Goal: Check status

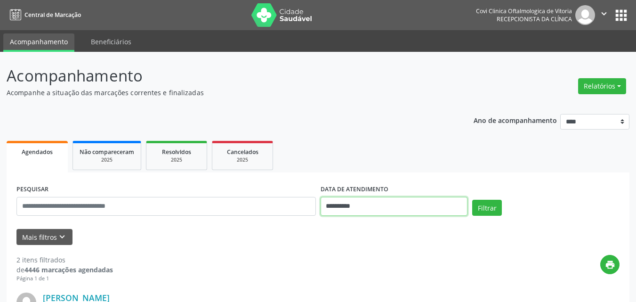
click at [357, 206] on input "**********" at bounding box center [394, 206] width 147 height 19
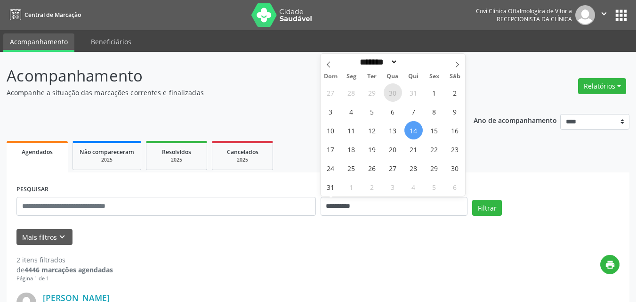
click at [389, 91] on span "30" at bounding box center [393, 92] width 18 height 18
type input "**********"
click at [391, 94] on span "30" at bounding box center [393, 92] width 18 height 18
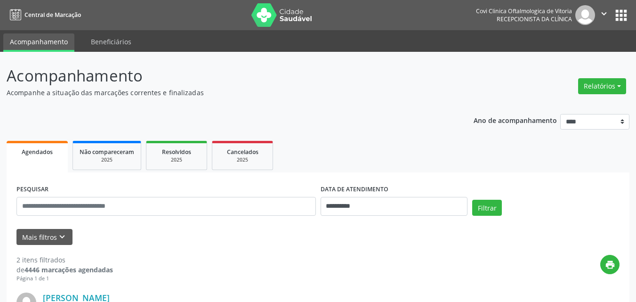
click at [391, 94] on p "Acompanhe a situação das marcações correntes e finalizadas" at bounding box center [225, 93] width 436 height 10
click at [479, 207] on button "Filtrar" at bounding box center [487, 208] width 30 height 16
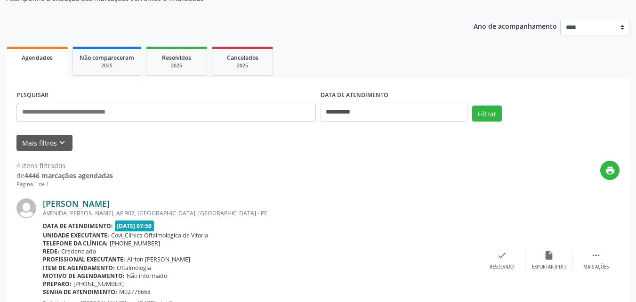
click at [107, 200] on link "Ingrid Silva Cerqueira Rocha" at bounding box center [76, 203] width 67 height 10
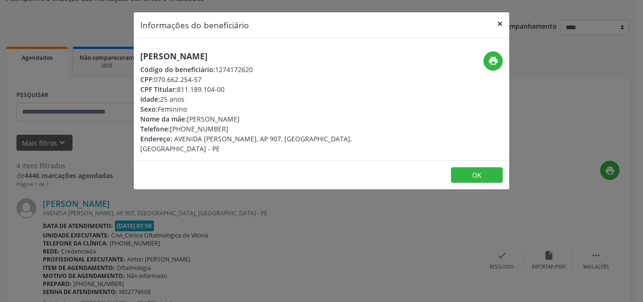
click at [498, 23] on button "×" at bounding box center [499, 23] width 19 height 23
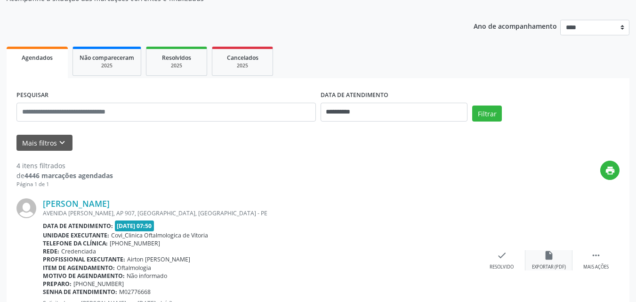
click at [547, 251] on icon "insert_drive_file" at bounding box center [549, 255] width 10 height 10
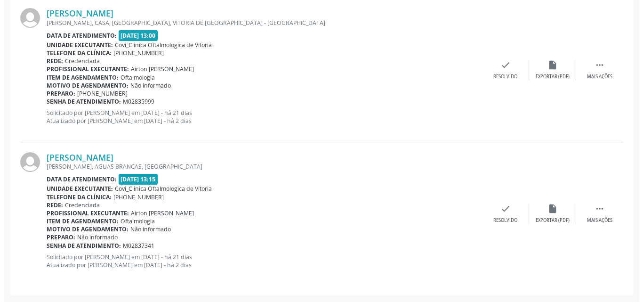
scroll to position [237, 0]
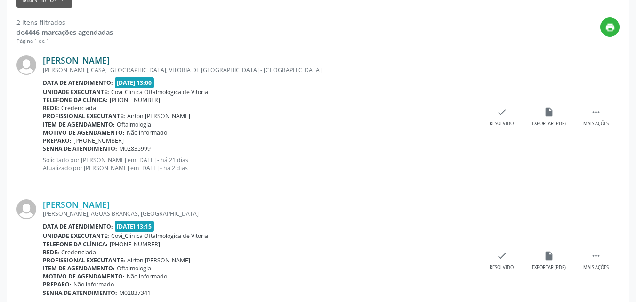
click at [93, 59] on link "[PERSON_NAME]" at bounding box center [76, 60] width 67 height 10
